Goal: Information Seeking & Learning: Check status

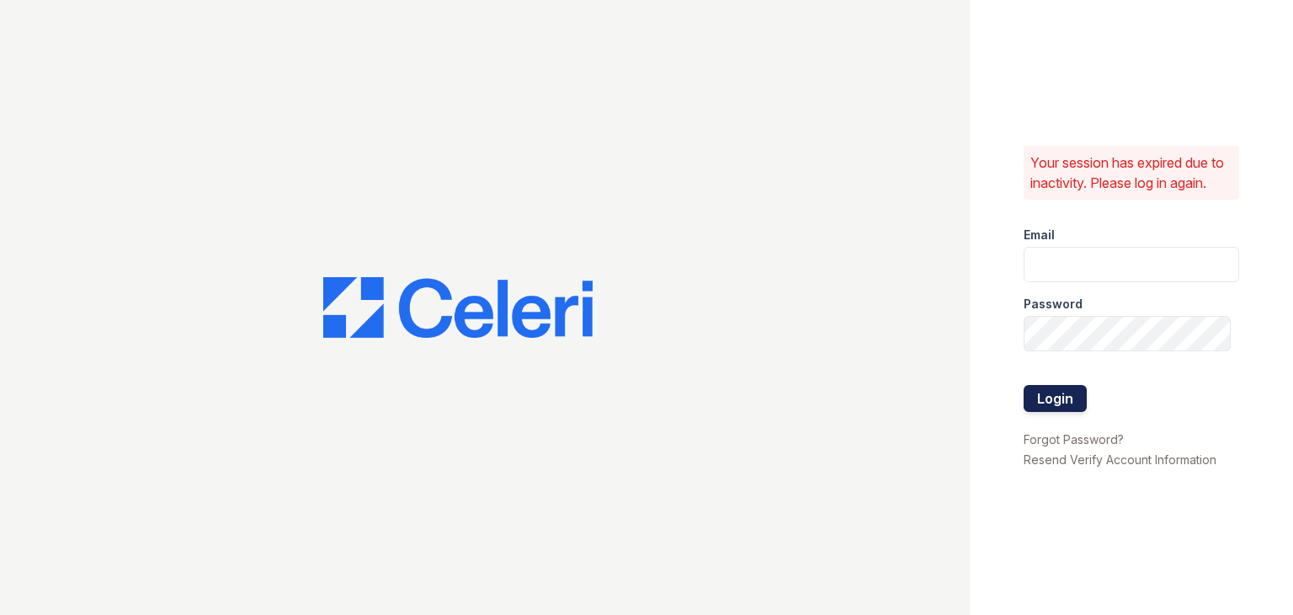
type input "[EMAIL_ADDRESS][DOMAIN_NAME]"
click at [1072, 394] on button "Login" at bounding box center [1055, 398] width 63 height 27
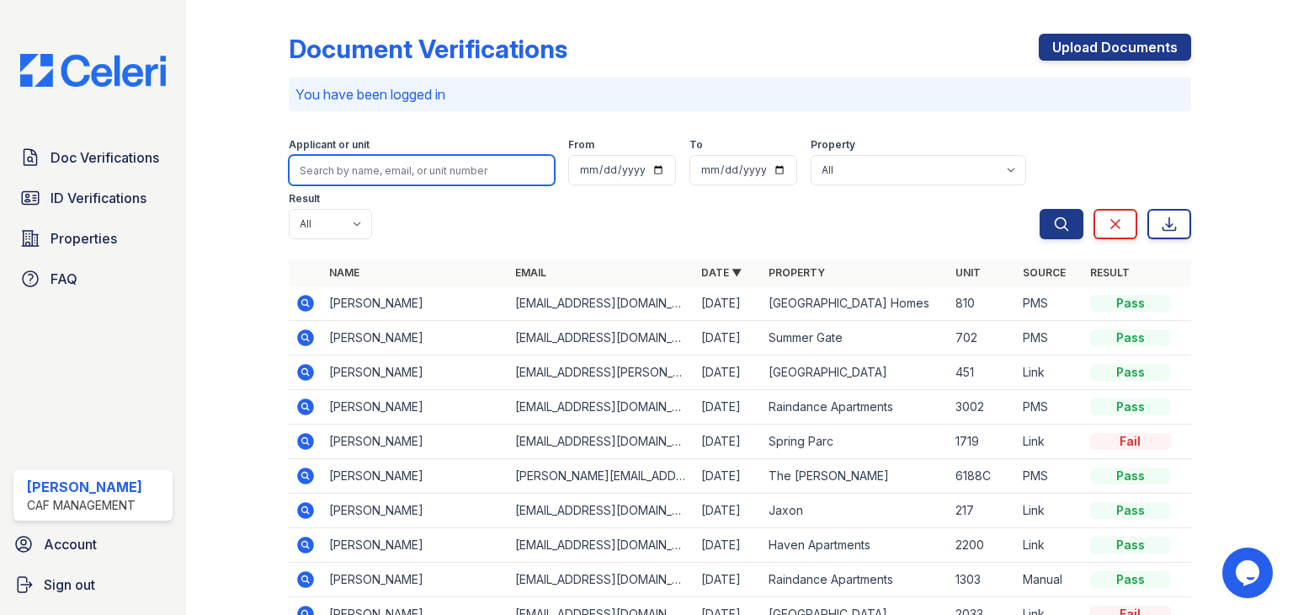
click at [405, 168] on input "search" at bounding box center [422, 170] width 266 height 30
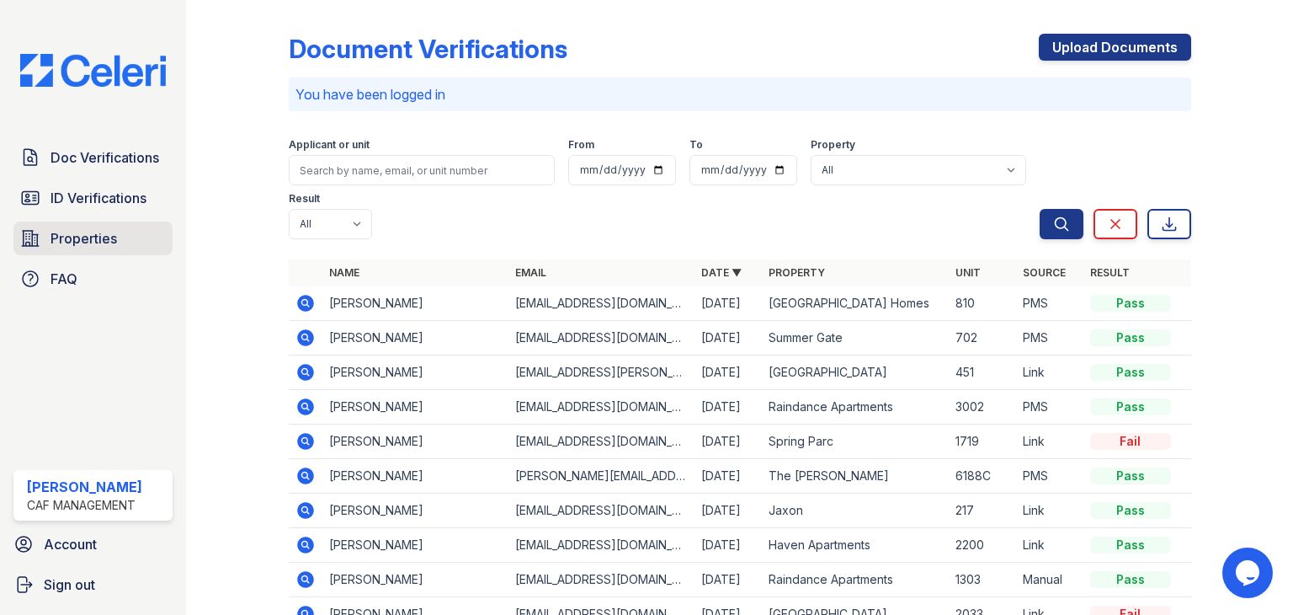
click at [105, 248] on link "Properties" at bounding box center [92, 238] width 159 height 34
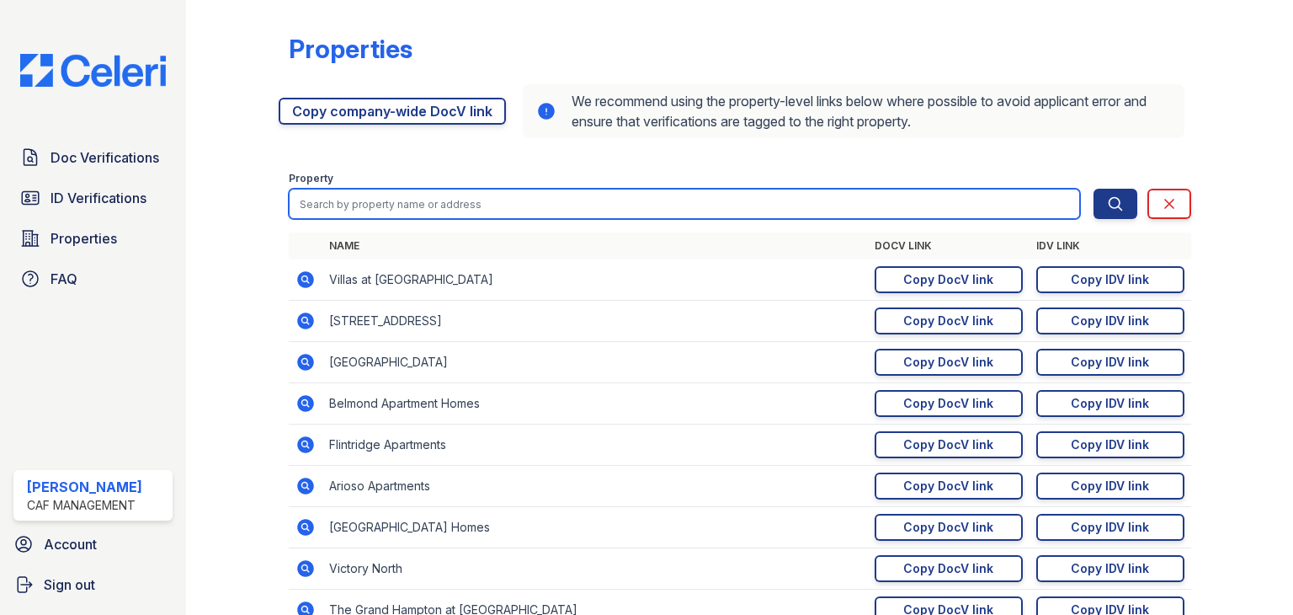
click at [365, 200] on input "search" at bounding box center [684, 204] width 791 height 30
type input "artisan"
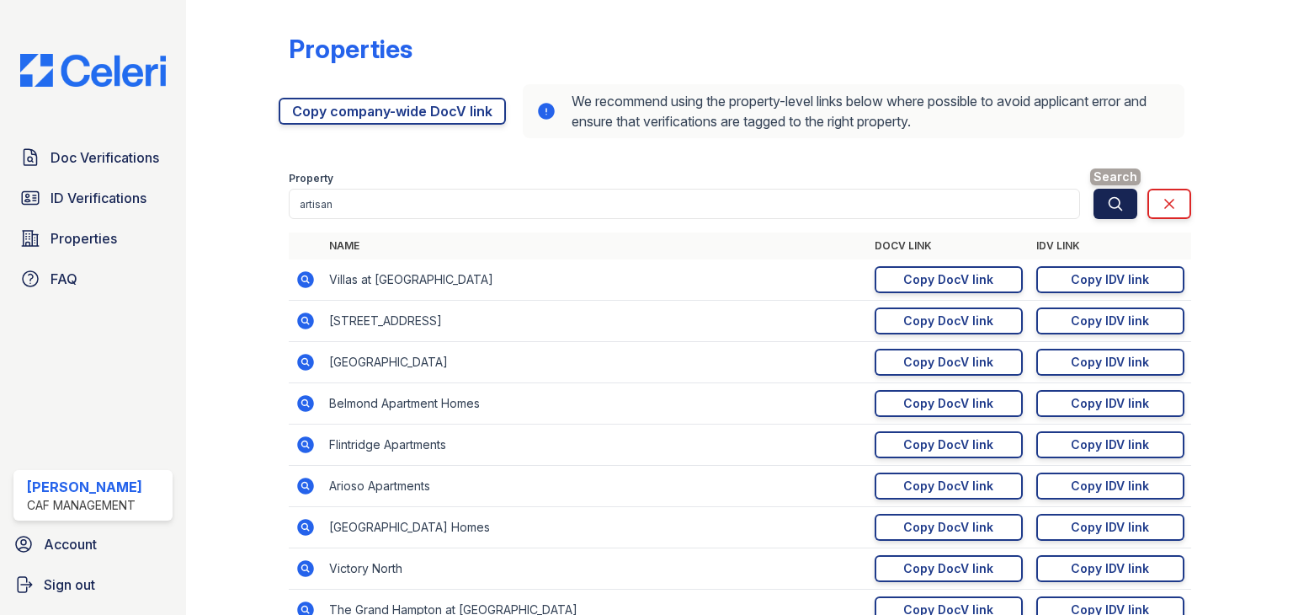
click at [1094, 202] on button "Search" at bounding box center [1116, 204] width 44 height 30
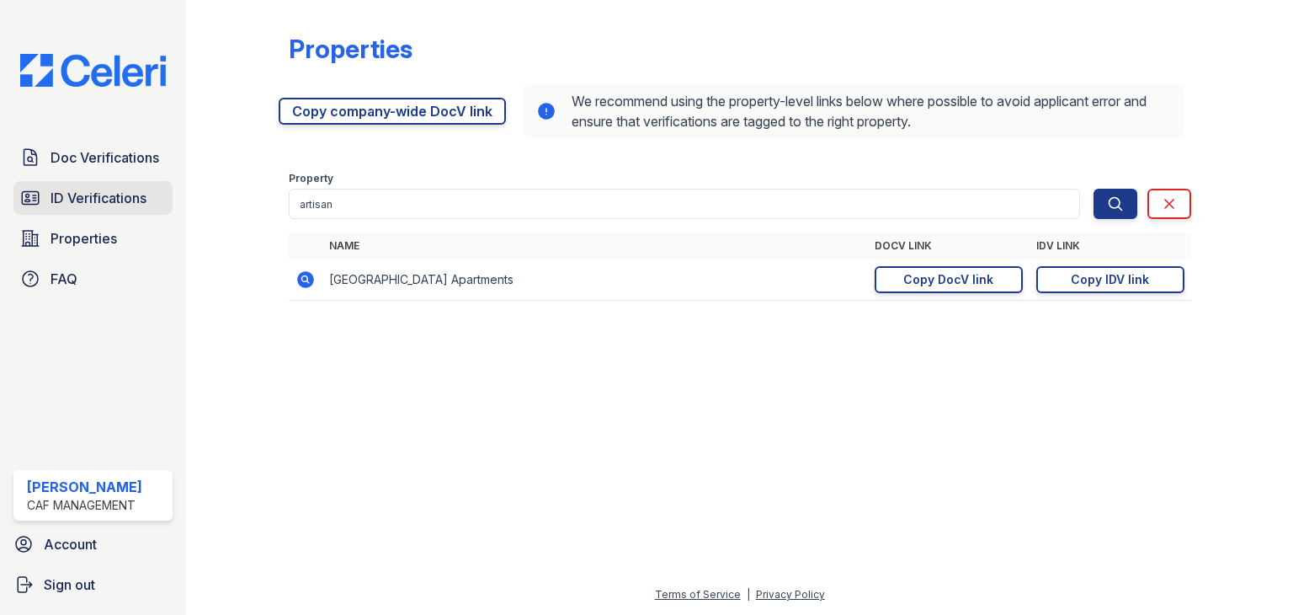
click at [125, 188] on span "ID Verifications" at bounding box center [99, 198] width 96 height 20
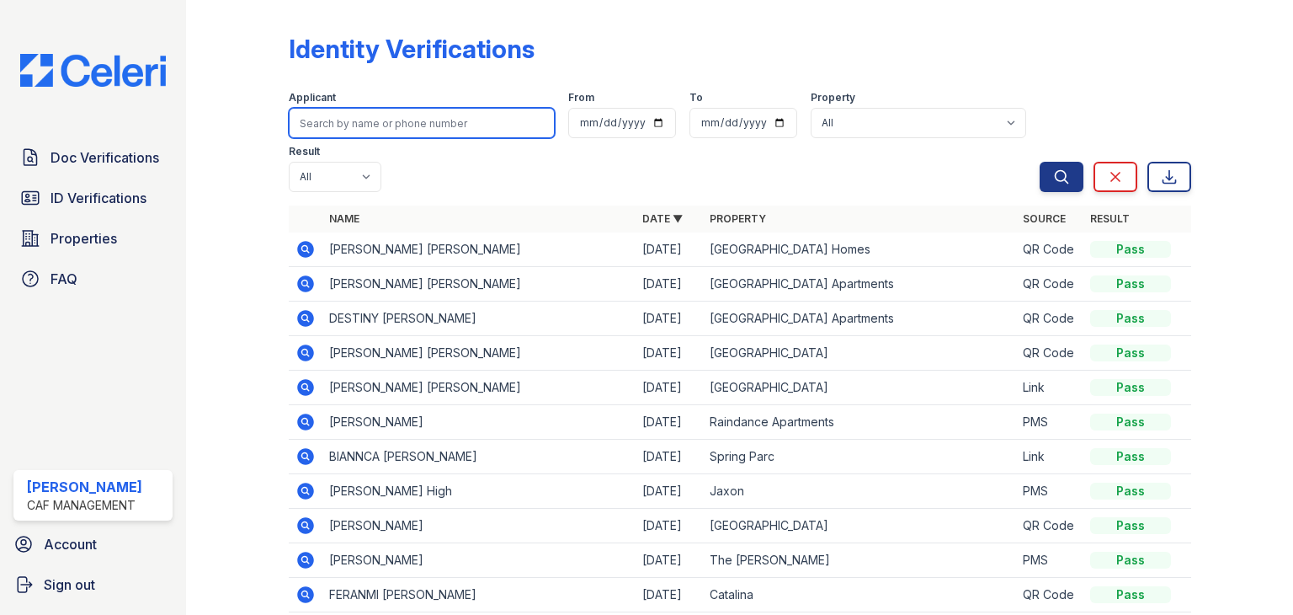
click at [395, 122] on input "search" at bounding box center [422, 123] width 266 height 30
click at [405, 120] on input "search" at bounding box center [422, 123] width 266 height 30
type input "artisan"
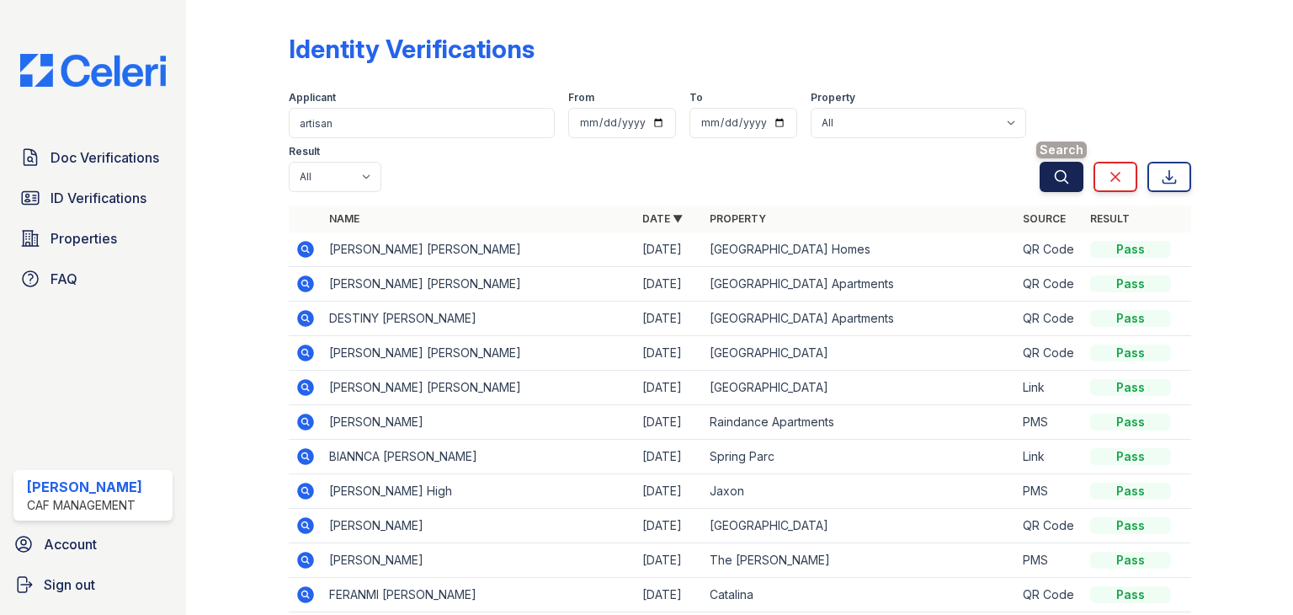
click at [1053, 183] on icon "submit" at bounding box center [1061, 176] width 17 height 17
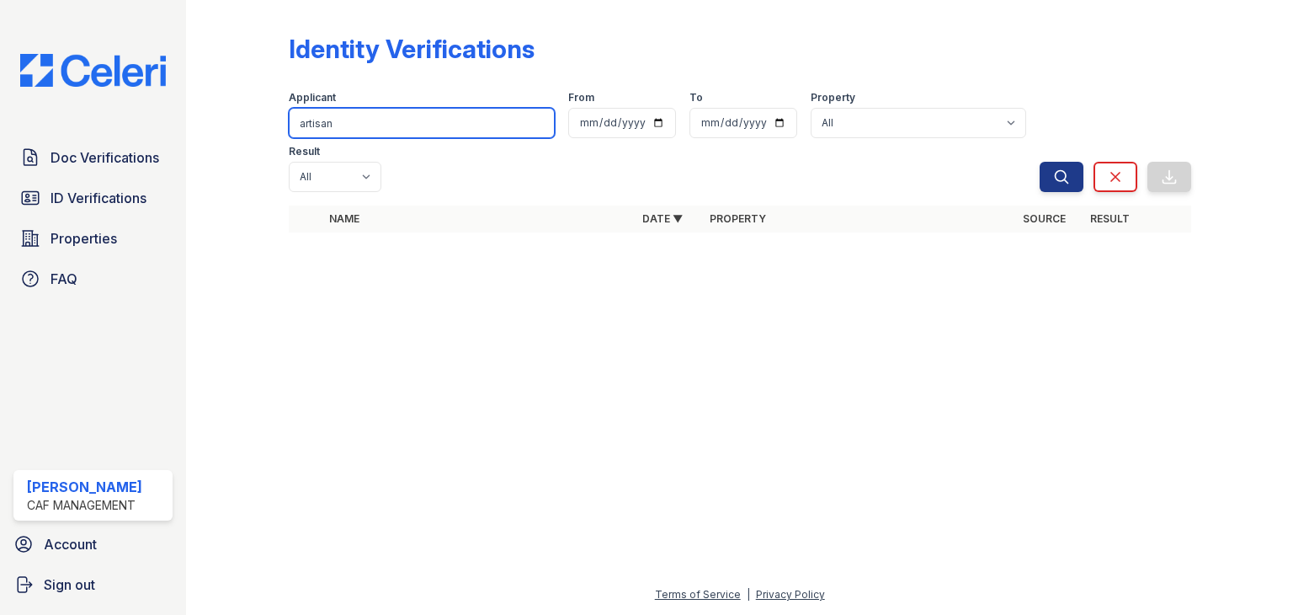
click at [363, 119] on input "artisan" at bounding box center [422, 123] width 266 height 30
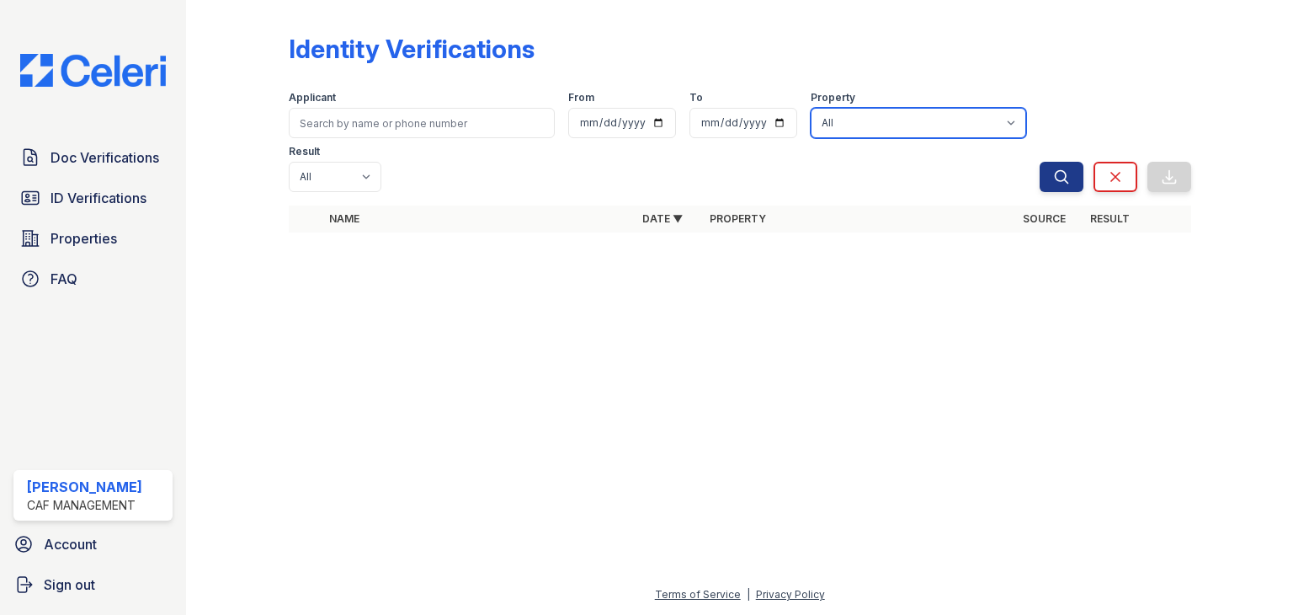
click at [811, 126] on select "All 2929 Wycliff 29 Fifty 4443 Ocean Drive Arioso Apartments Artisan Park Apart…" at bounding box center [919, 123] width 216 height 30
select select "4416"
click at [811, 108] on select "All 2929 Wycliff 29 Fifty 4443 Ocean Drive Arioso Apartments Artisan Park Apart…" at bounding box center [919, 123] width 216 height 30
click at [1066, 168] on icon "submit" at bounding box center [1061, 176] width 17 height 17
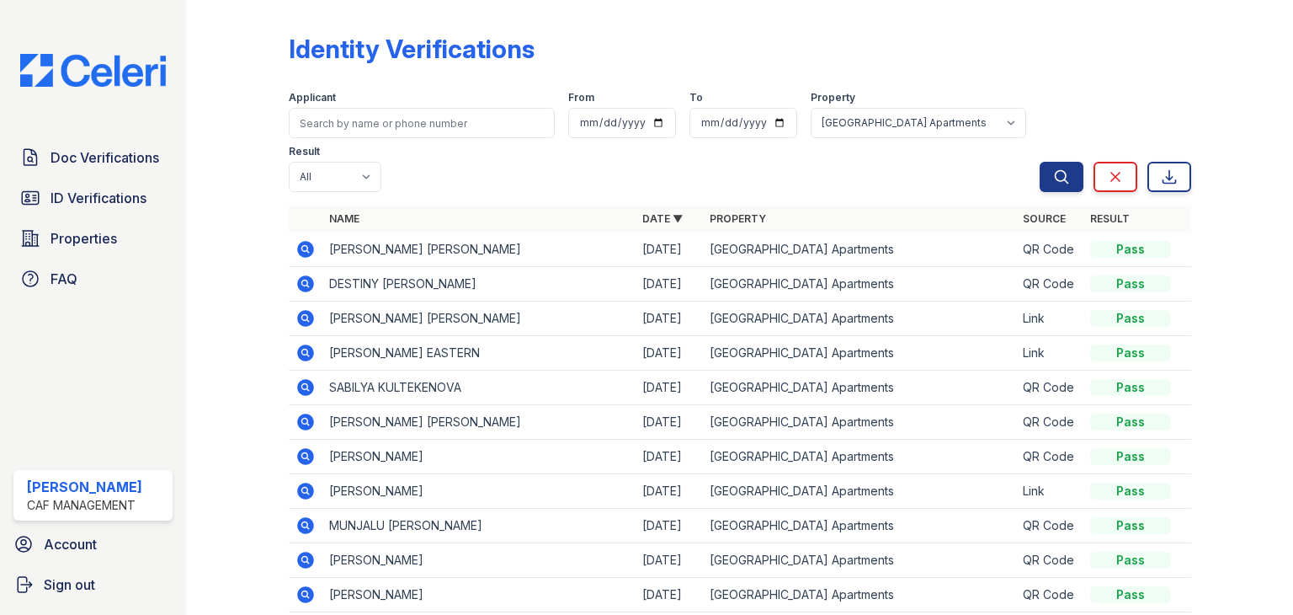
click at [304, 287] on icon at bounding box center [305, 283] width 17 height 17
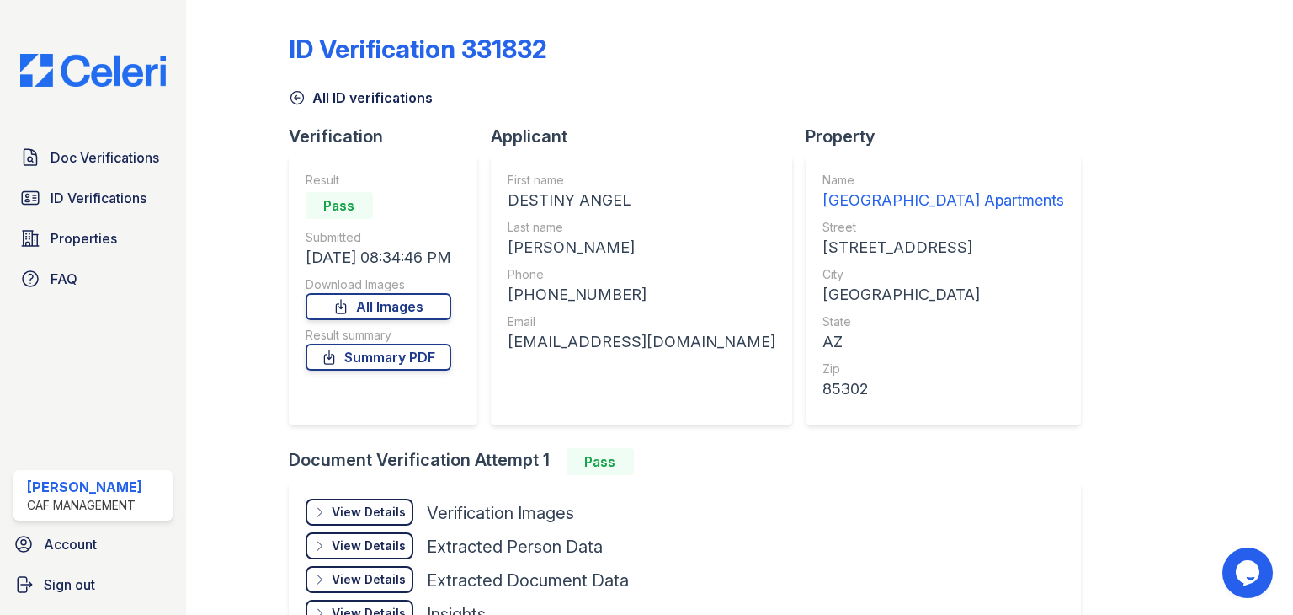
click at [552, 198] on div "DESTINY ANGEL" at bounding box center [642, 201] width 268 height 24
click at [549, 193] on div "DESTINY ANGEL" at bounding box center [642, 201] width 268 height 24
drag, startPoint x: 634, startPoint y: 200, endPoint x: 509, endPoint y: 207, distance: 125.7
click at [509, 207] on div "DESTINY ANGEL" at bounding box center [642, 201] width 268 height 24
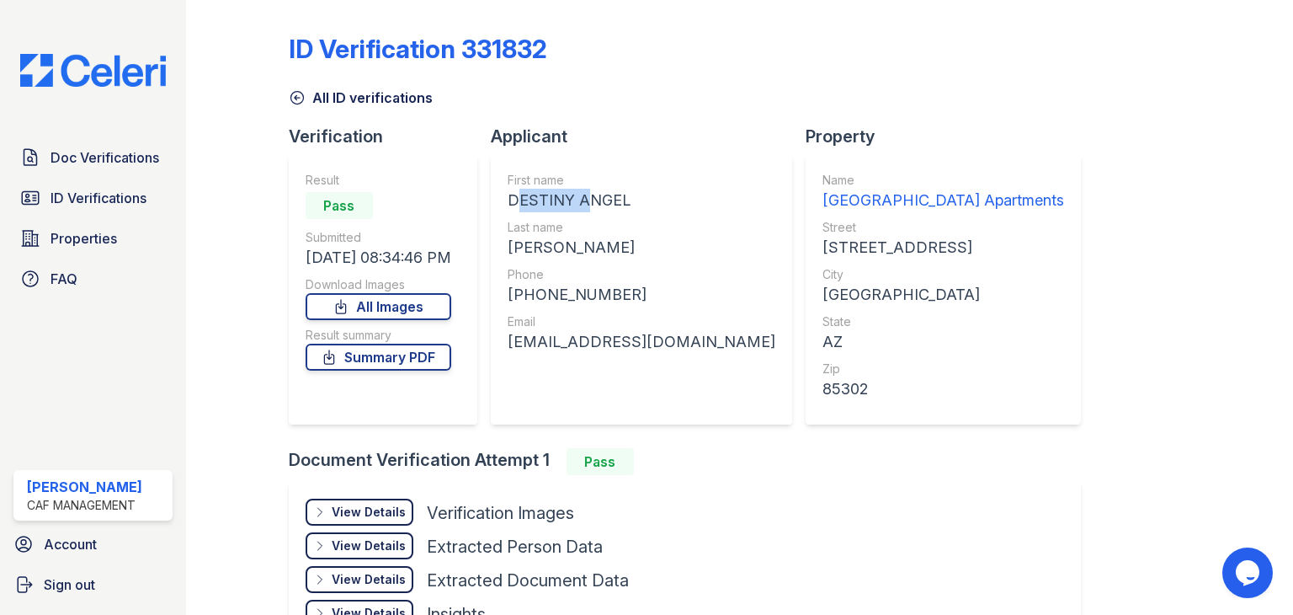
copy div "DESTINY ANGEL"
